Goal: Task Accomplishment & Management: Manage account settings

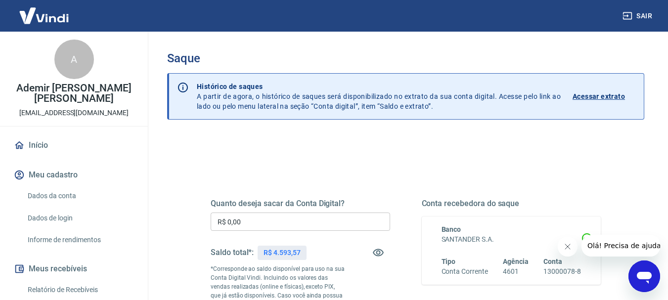
click at [254, 220] on input "R$ 0,00" at bounding box center [300, 222] width 179 height 18
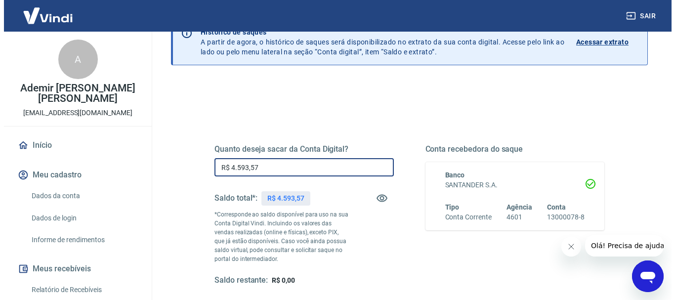
scroll to position [148, 0]
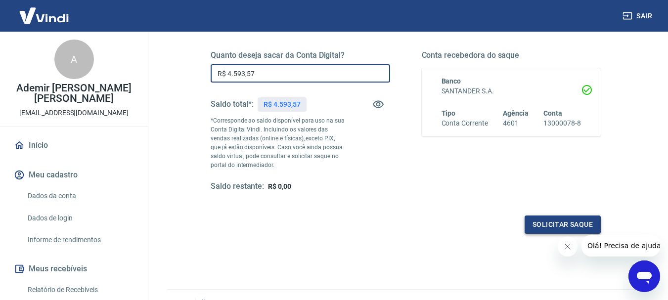
type input "R$ 4.593,57"
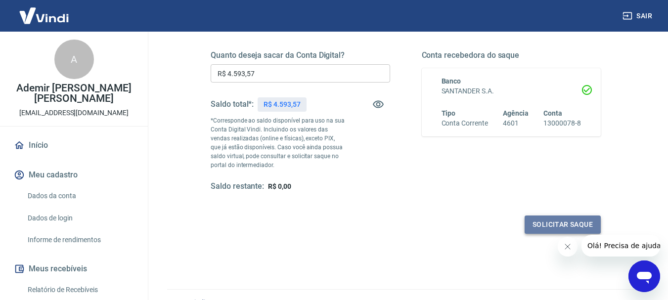
click at [558, 218] on button "Solicitar saque" at bounding box center [562, 225] width 76 height 18
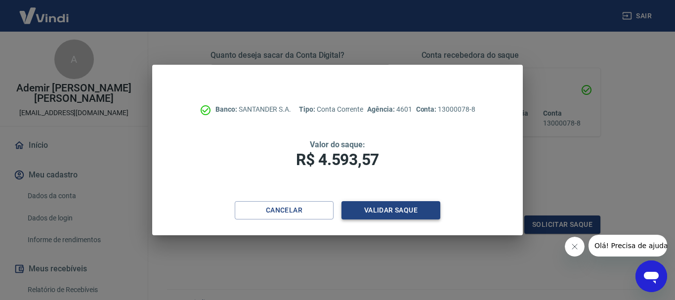
click at [374, 208] on button "Validar saque" at bounding box center [391, 210] width 99 height 18
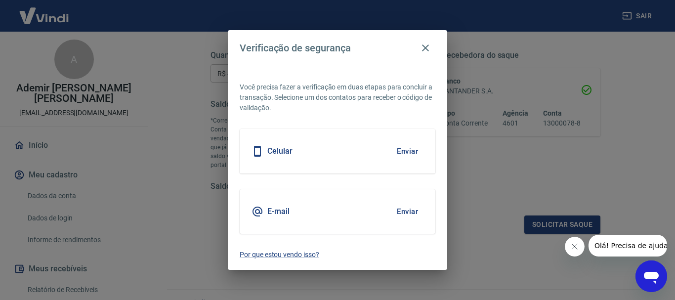
click at [408, 152] on button "Enviar" at bounding box center [408, 151] width 32 height 21
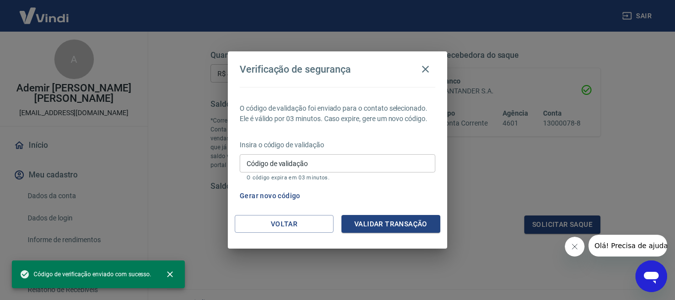
click at [395, 164] on input "Código de validação" at bounding box center [338, 163] width 196 height 18
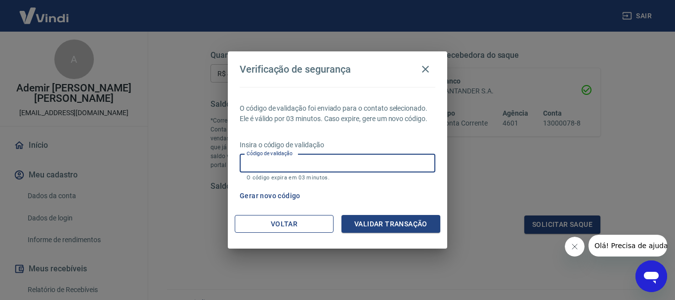
click at [262, 226] on button "Voltar" at bounding box center [284, 224] width 99 height 18
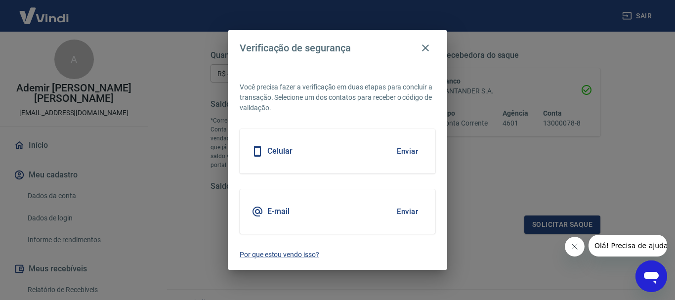
click at [403, 215] on button "Enviar" at bounding box center [408, 211] width 32 height 21
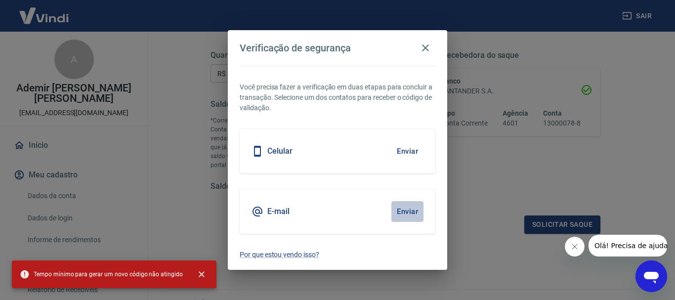
click at [404, 213] on button "Enviar" at bounding box center [408, 211] width 32 height 21
click at [428, 46] on icon "button" at bounding box center [425, 47] width 7 height 7
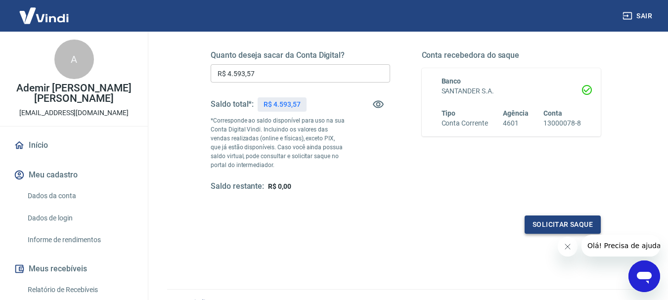
click at [536, 220] on button "Solicitar saque" at bounding box center [562, 225] width 76 height 18
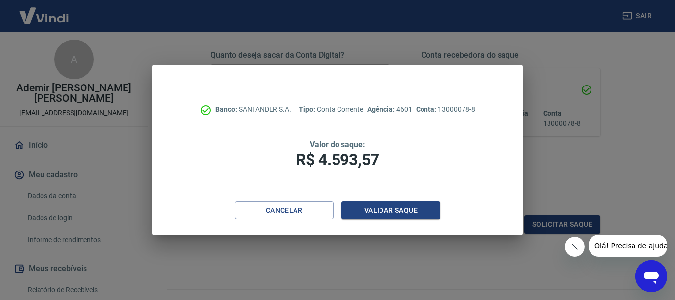
click at [574, 247] on icon "Fechar mensagem da empresa" at bounding box center [574, 247] width 8 height 8
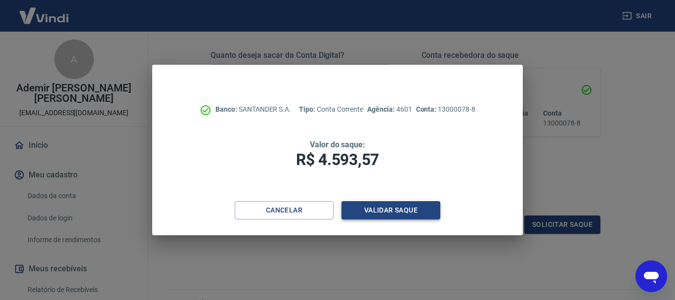
click at [386, 215] on button "Validar saque" at bounding box center [391, 210] width 99 height 18
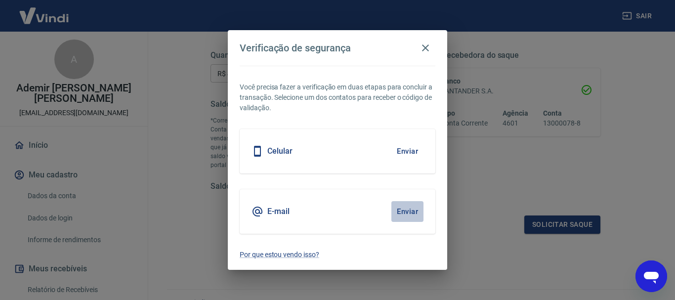
click at [402, 214] on button "Enviar" at bounding box center [408, 211] width 32 height 21
click at [407, 211] on button "Enviar" at bounding box center [408, 211] width 32 height 21
